Goal: Task Accomplishment & Management: Manage account settings

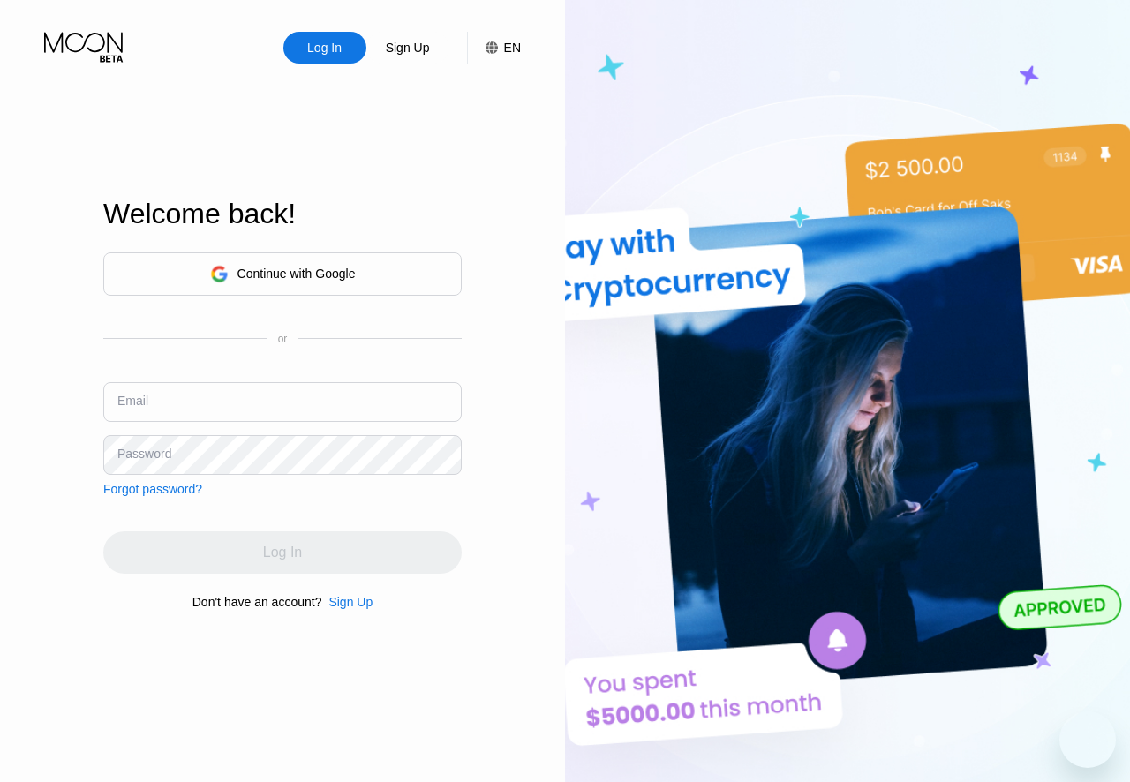
click at [412, 201] on div "Welcome back!" at bounding box center [282, 214] width 358 height 33
click at [241, 391] on input "text" at bounding box center [282, 402] width 358 height 40
paste input "[EMAIL_ADDRESS][DOMAIN_NAME]"
type input "[EMAIL_ADDRESS][DOMAIN_NAME]"
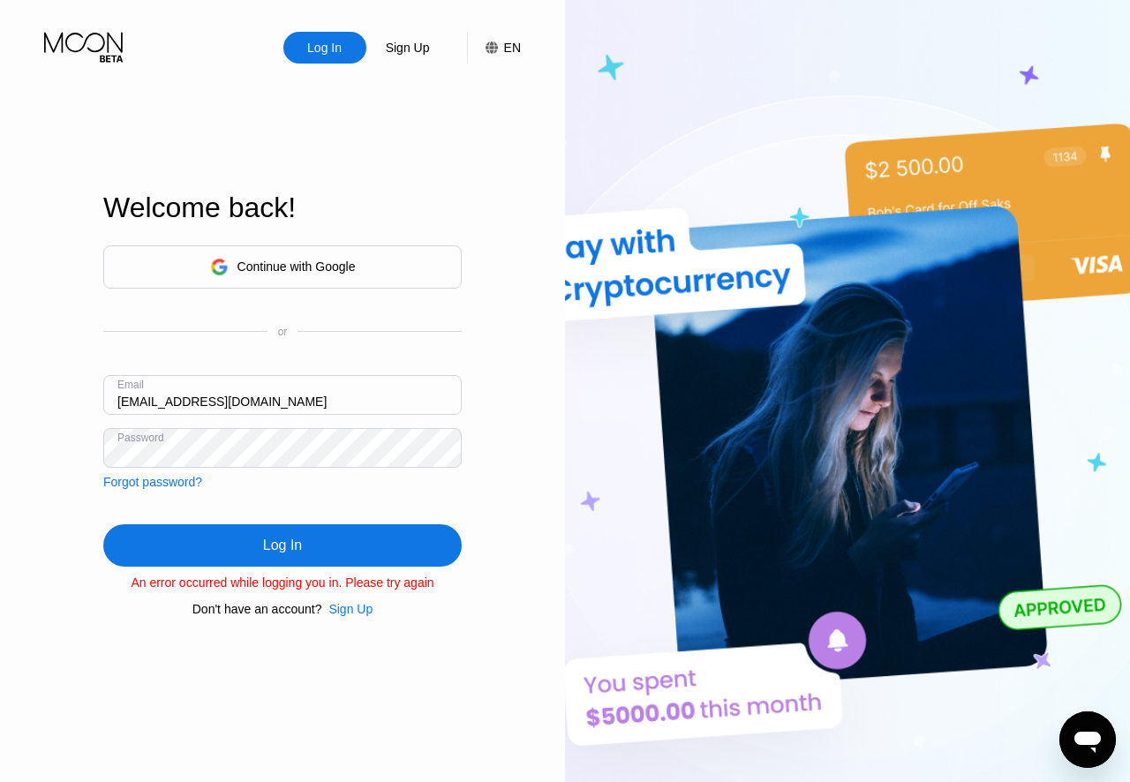
click at [249, 555] on div "Log In" at bounding box center [282, 545] width 358 height 42
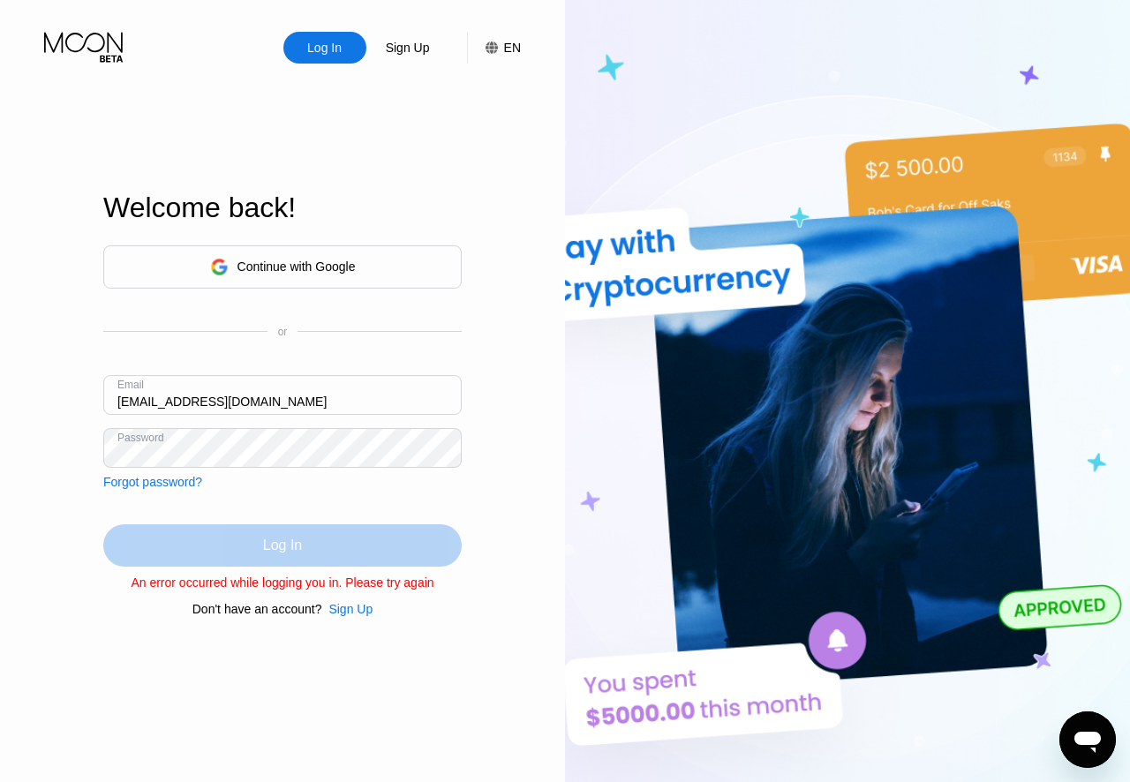
click at [238, 539] on div "Log In" at bounding box center [282, 545] width 358 height 42
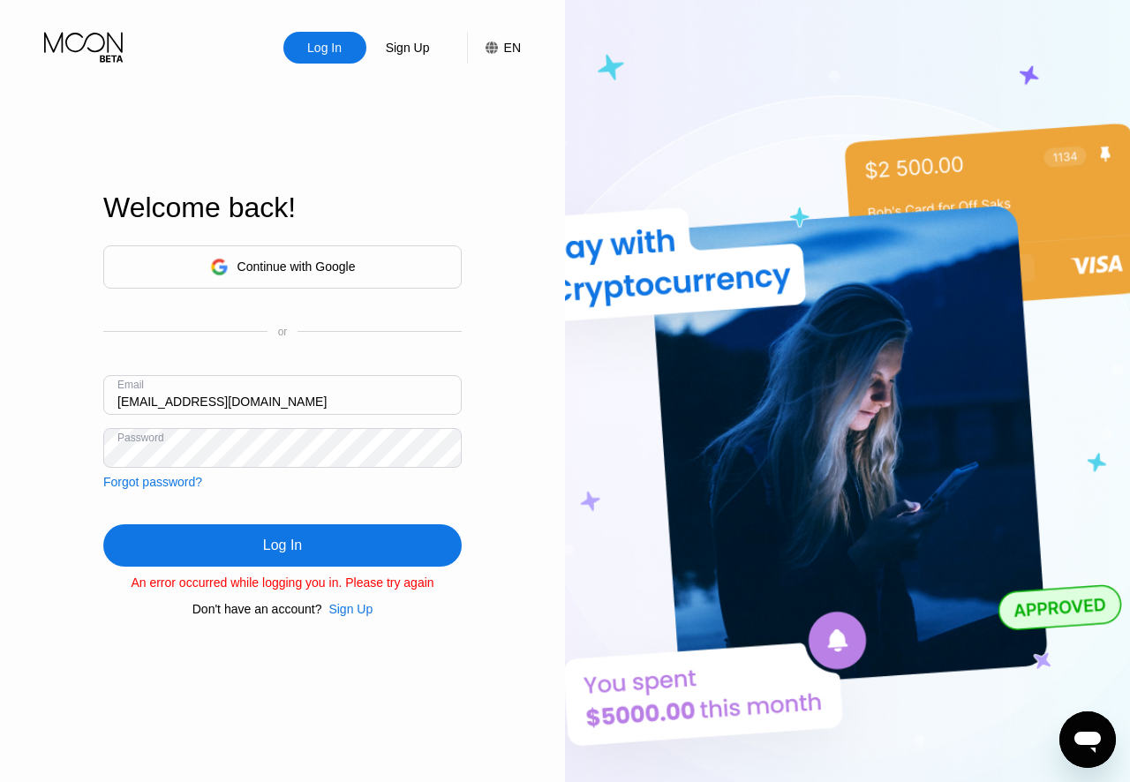
drag, startPoint x: 90, startPoint y: 41, endPoint x: 88, endPoint y: 53, distance: 11.6
click at [88, 41] on icon at bounding box center [85, 47] width 82 height 31
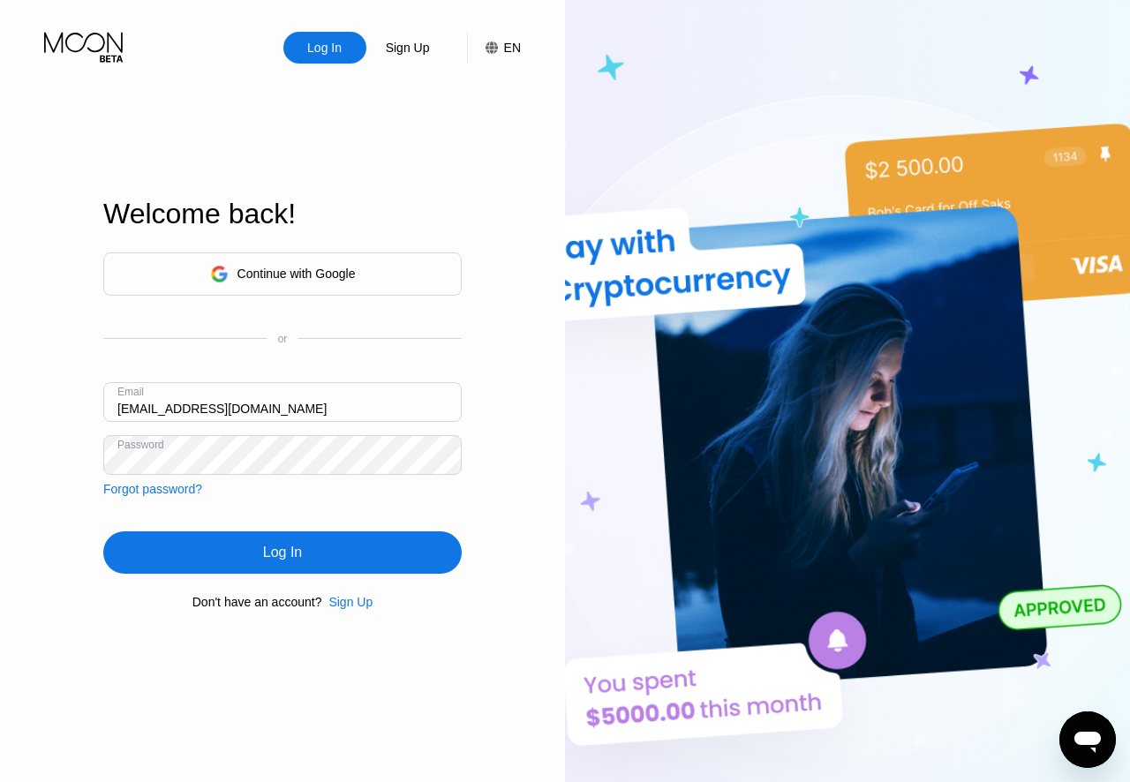
click at [263, 546] on div "Log In" at bounding box center [282, 553] width 358 height 42
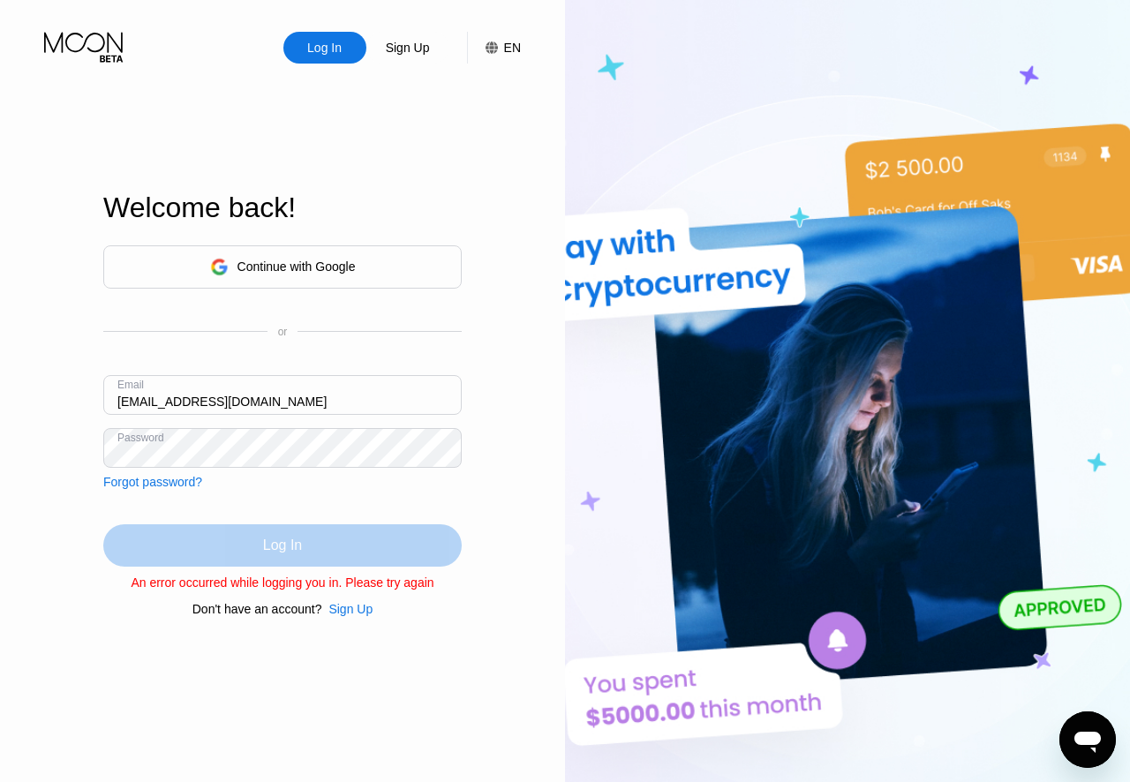
click at [253, 541] on div "Log In" at bounding box center [282, 545] width 358 height 42
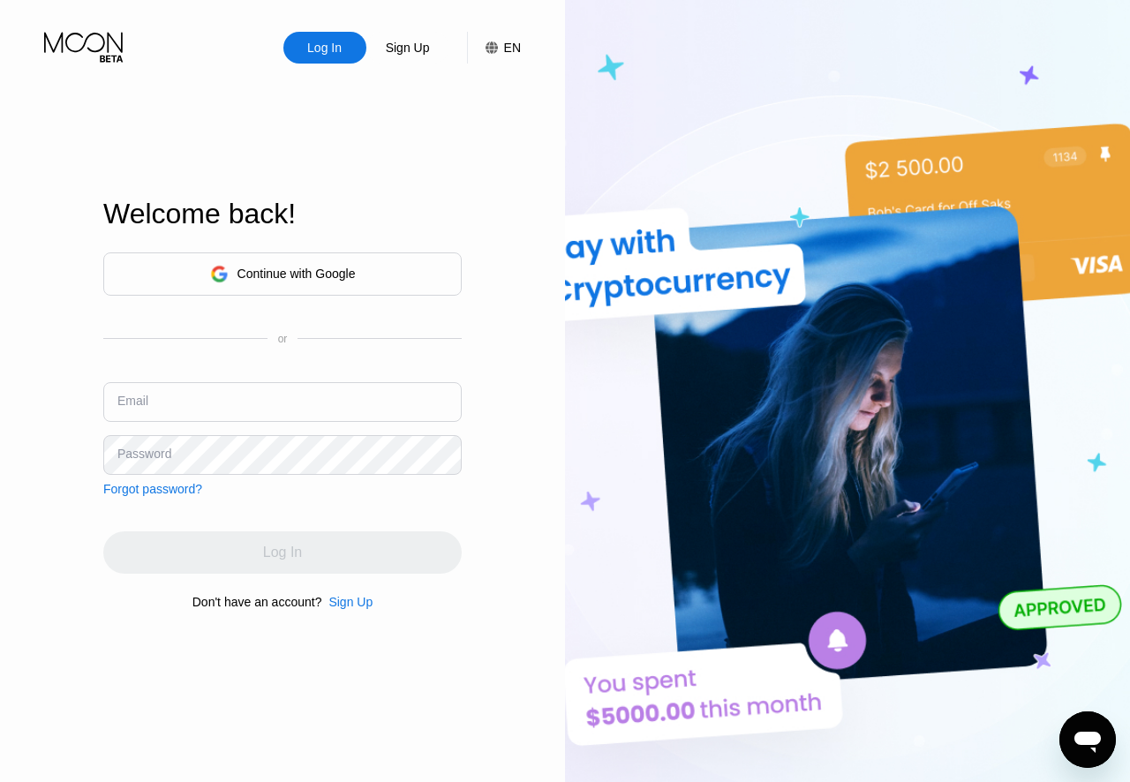
click at [186, 411] on input "text" at bounding box center [282, 402] width 358 height 40
click at [120, 484] on div "Forgot password?" at bounding box center [152, 489] width 99 height 14
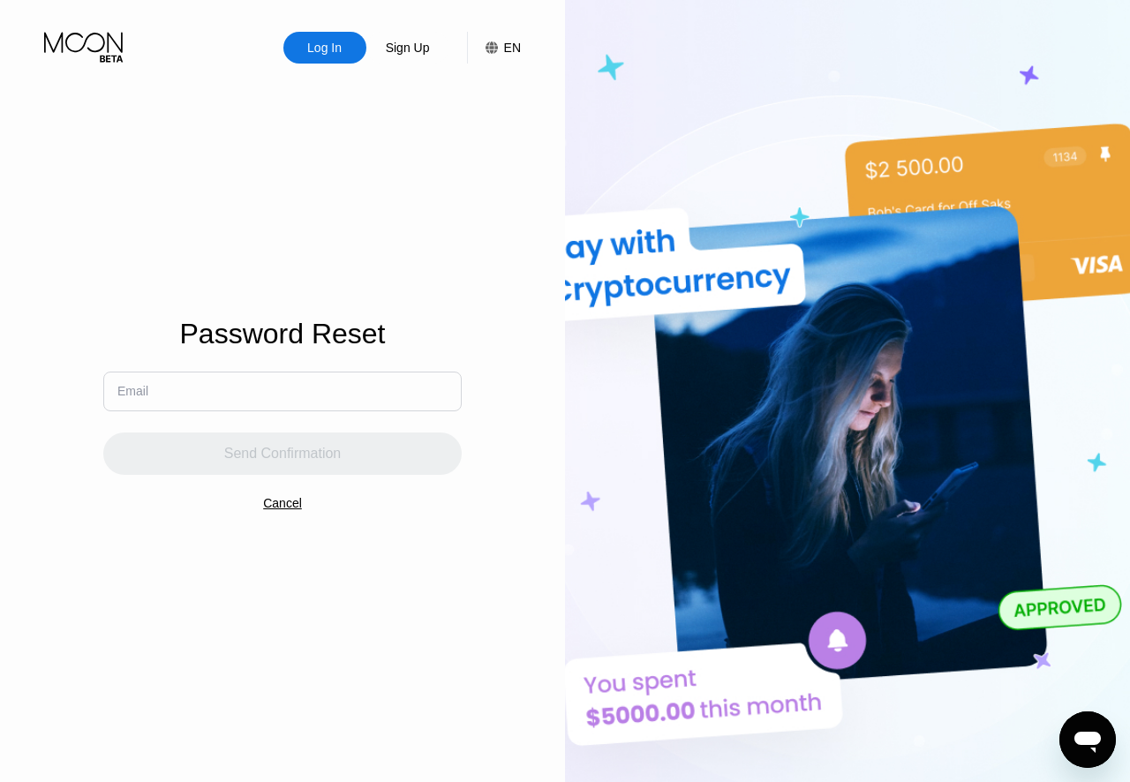
click at [205, 404] on input "text" at bounding box center [282, 392] width 358 height 40
paste input "[EMAIL_ADDRESS][DOMAIN_NAME]"
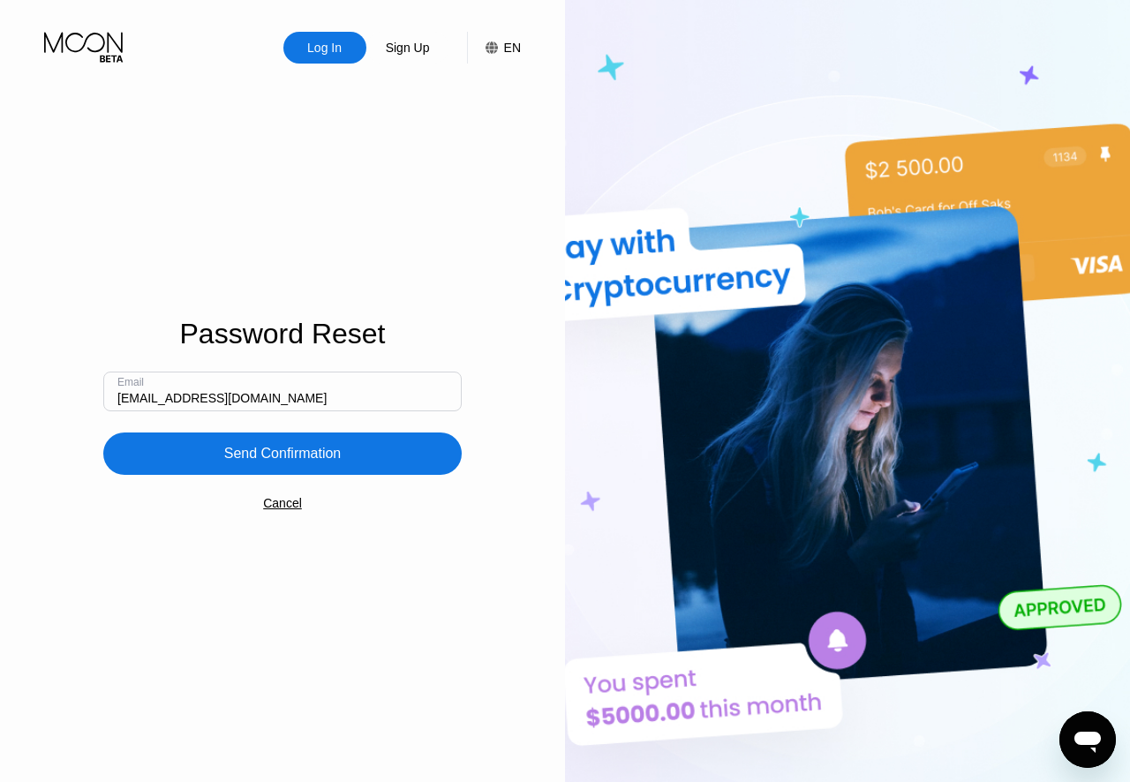
type input "[EMAIL_ADDRESS][DOMAIN_NAME]"
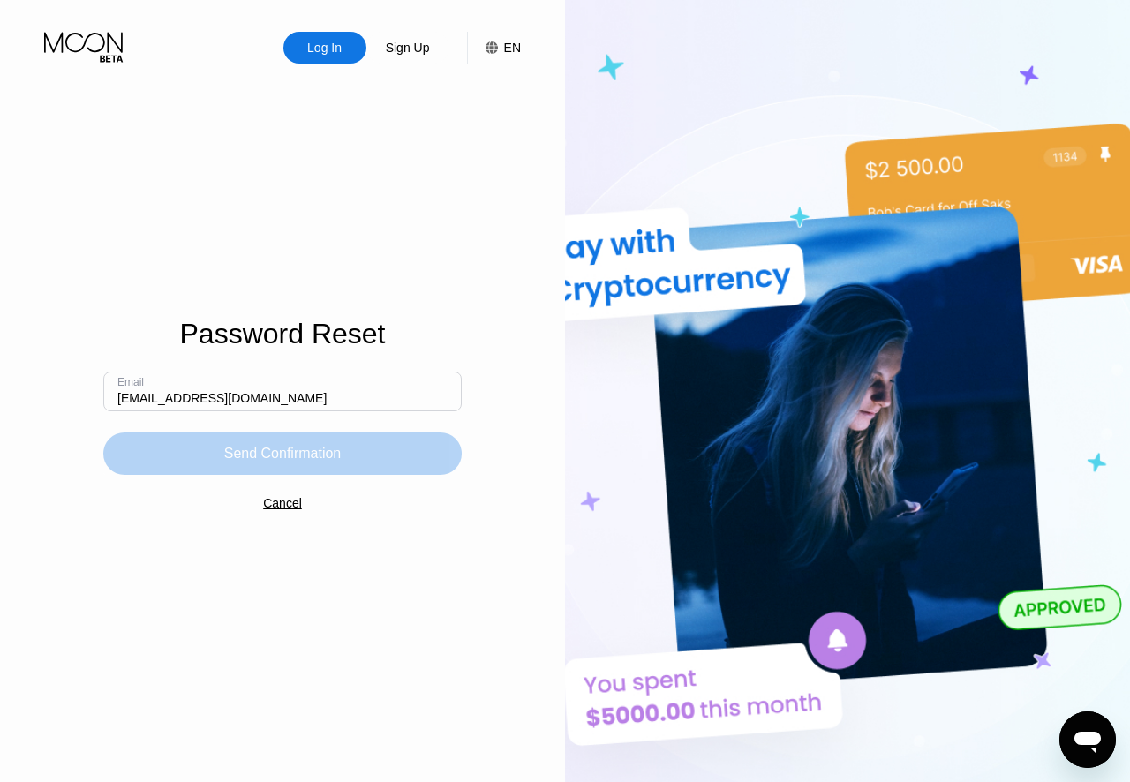
click at [212, 441] on div "Send Confirmation" at bounding box center [282, 454] width 358 height 42
